Goal: Transaction & Acquisition: Obtain resource

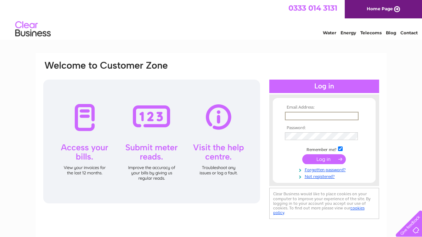
type input "ossian@eastermoncreiffe.com"
click at [338, 91] on div at bounding box center [324, 86] width 110 height 13
click at [333, 159] on input "submit" at bounding box center [324, 159] width 44 height 10
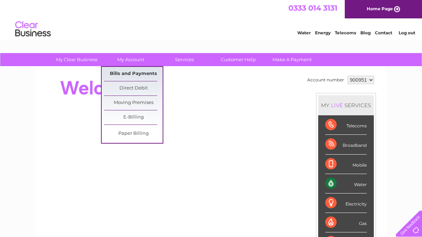
click at [128, 75] on link "Bills and Payments" at bounding box center [133, 74] width 58 height 14
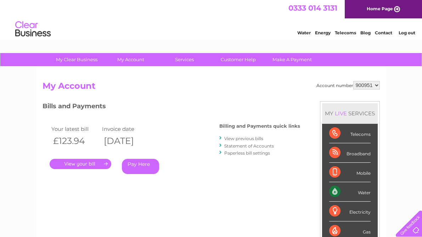
click at [102, 162] on link "." at bounding box center [81, 164] width 62 height 10
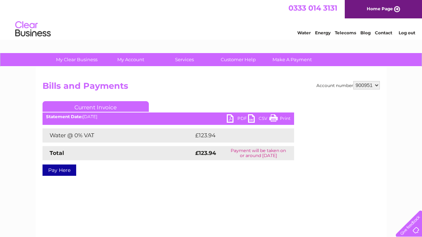
click at [237, 118] on link "PDF" at bounding box center [237, 119] width 21 height 10
click at [376, 86] on select "900951 900952 900953 900977" at bounding box center [366, 85] width 27 height 8
select select "900952"
click at [353, 81] on select "900951 900952 900953 900977" at bounding box center [366, 85] width 27 height 8
click at [241, 118] on link "PDF" at bounding box center [237, 119] width 21 height 10
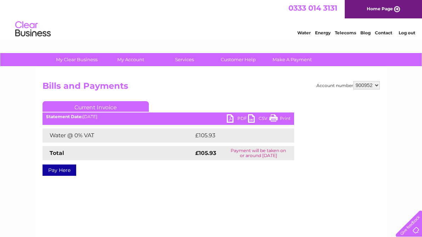
click at [376, 85] on select "900951 900952 900953 900977" at bounding box center [366, 85] width 27 height 8
select select "900953"
click at [353, 81] on select "900951 900952 900953 900977" at bounding box center [366, 85] width 27 height 8
click at [236, 118] on link "PDF" at bounding box center [237, 119] width 21 height 10
click at [372, 87] on select "900951 900952 900953 900977" at bounding box center [366, 85] width 27 height 8
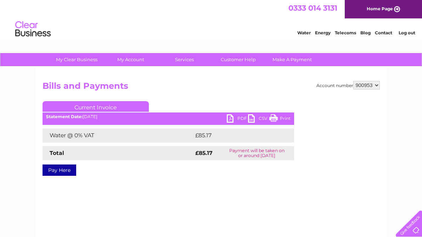
select select "900977"
click at [353, 81] on select "900951 900952 900953 900977" at bounding box center [366, 85] width 27 height 8
click at [239, 120] on link "PDF" at bounding box center [237, 119] width 21 height 10
